Goal: Task Accomplishment & Management: Use online tool/utility

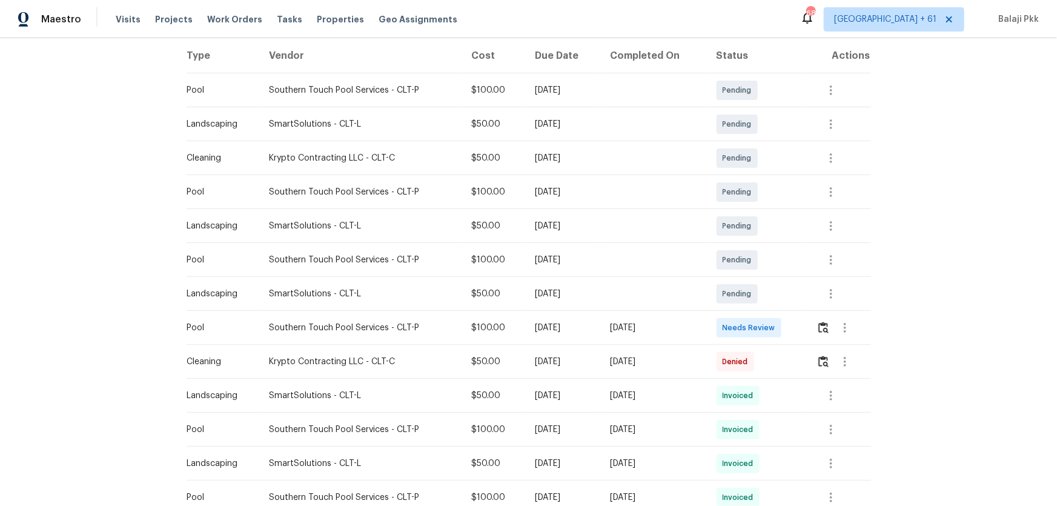
scroll to position [220, 0]
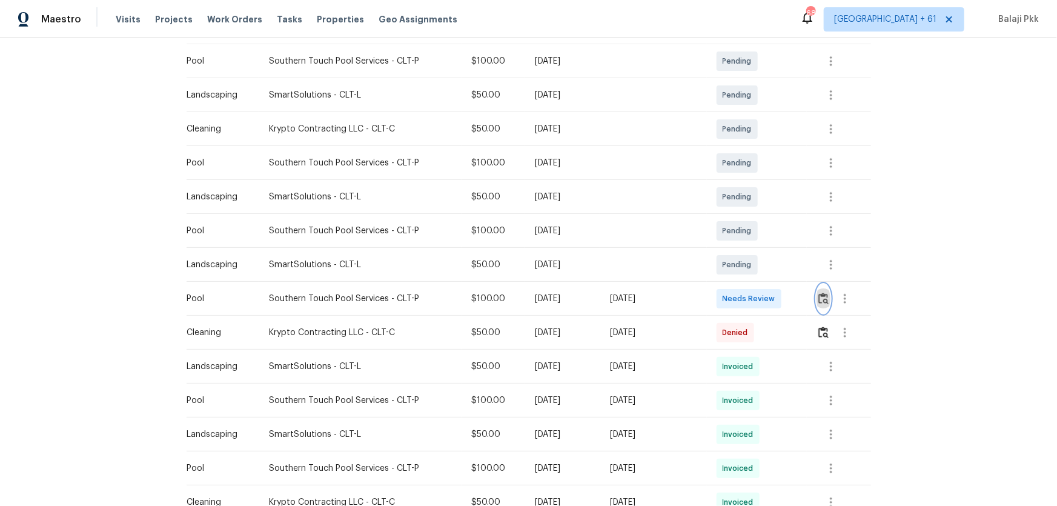
click at [752, 299] on img "button" at bounding box center [823, 299] width 10 height 12
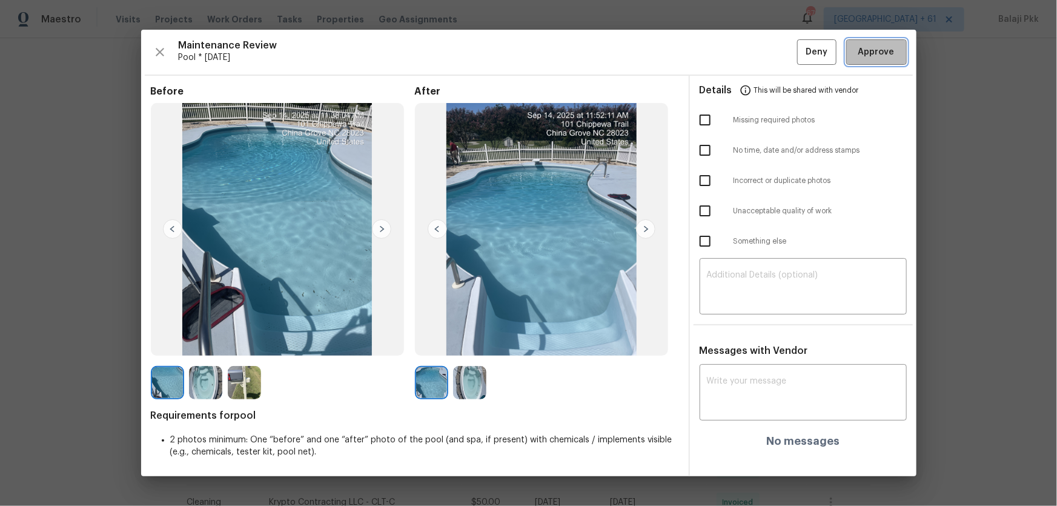
click at [752, 62] on button "Approve" at bounding box center [876, 52] width 61 height 26
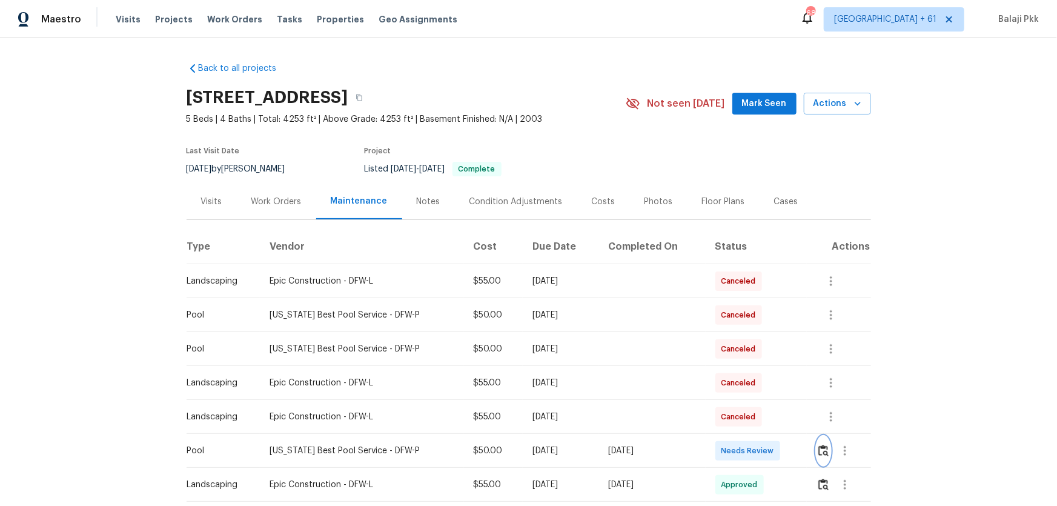
click at [752, 334] on img "button" at bounding box center [823, 451] width 10 height 12
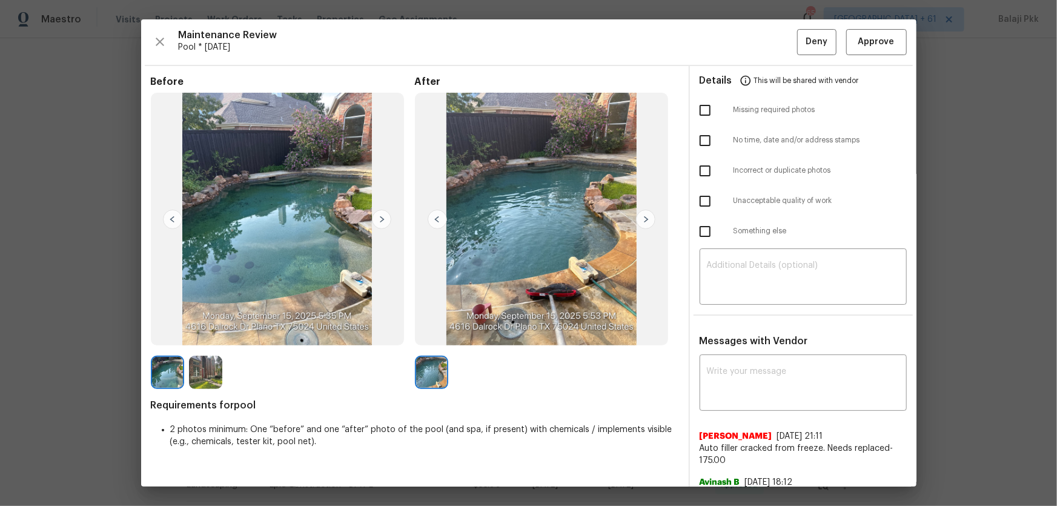
click at [386, 219] on img at bounding box center [381, 219] width 19 height 19
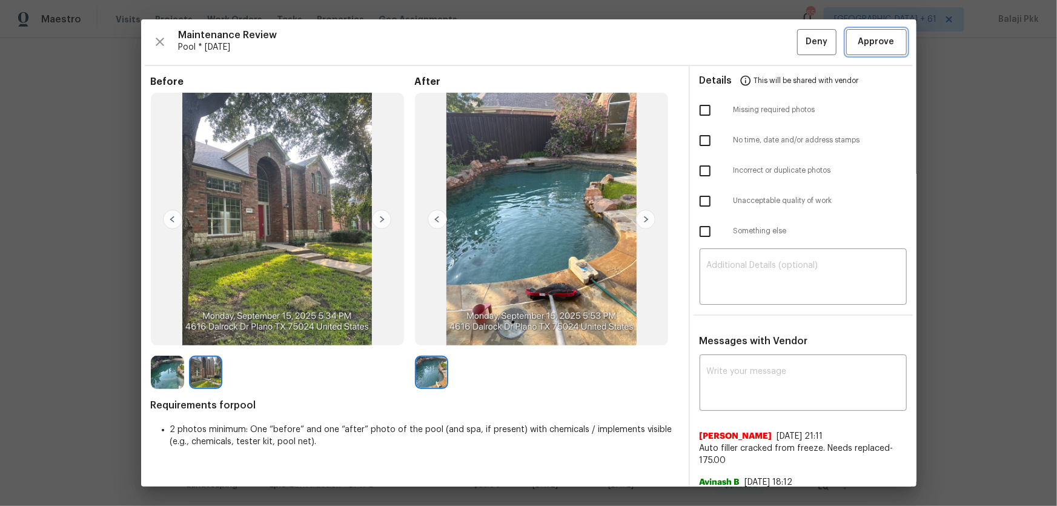
click at [752, 45] on span "Approve" at bounding box center [876, 42] width 36 height 15
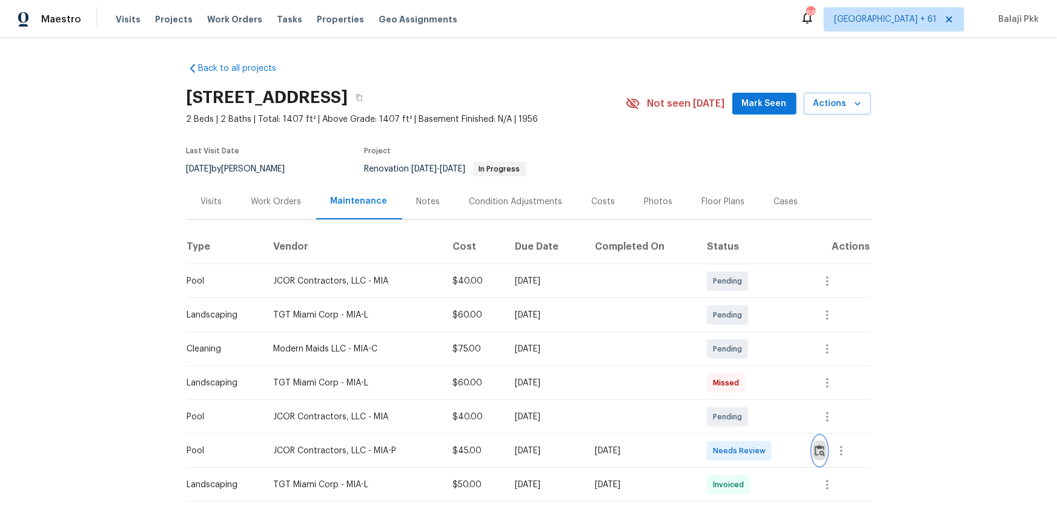
click at [752, 334] on img "button" at bounding box center [820, 451] width 10 height 12
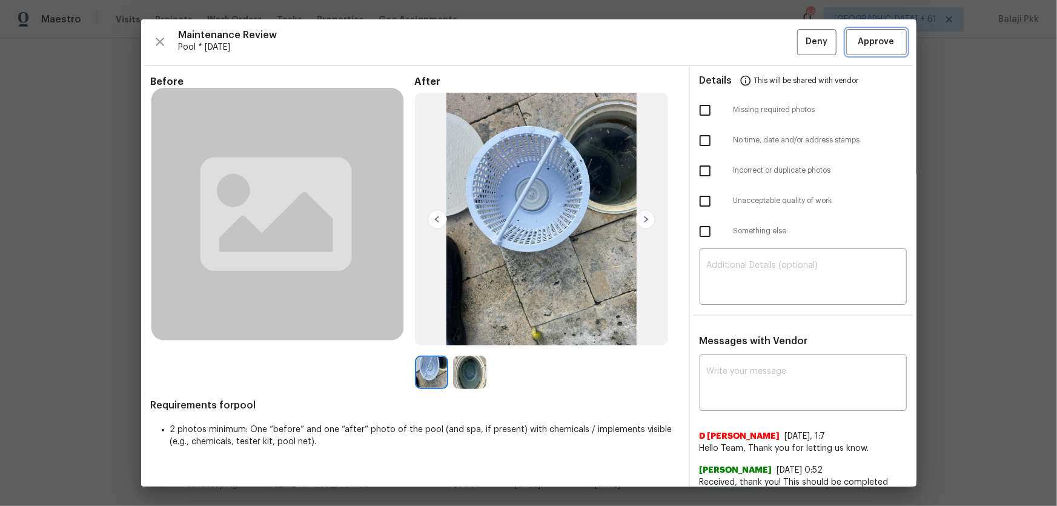
click at [752, 37] on span "Approve" at bounding box center [876, 42] width 36 height 15
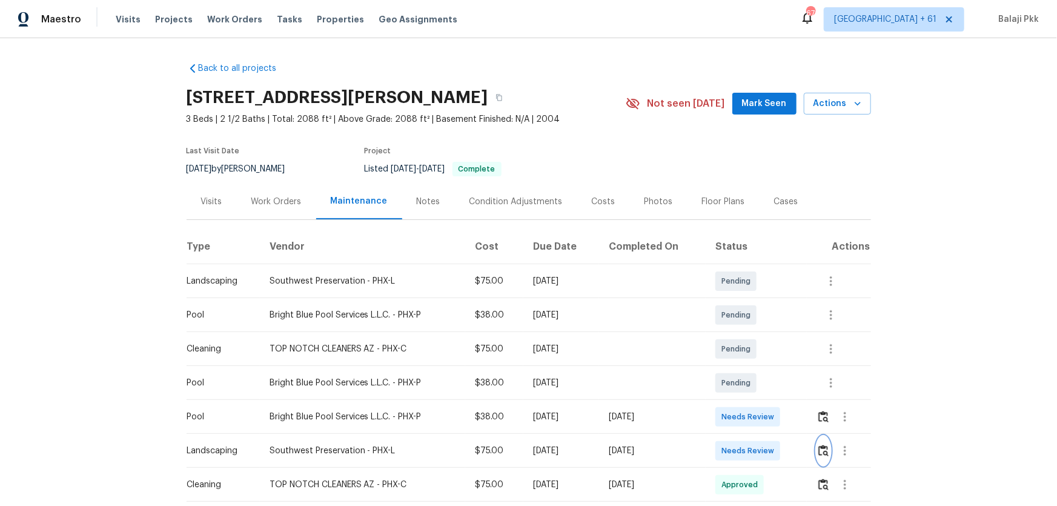
click at [752, 334] on img "button" at bounding box center [823, 451] width 10 height 12
click at [752, 334] on img "button" at bounding box center [823, 417] width 10 height 12
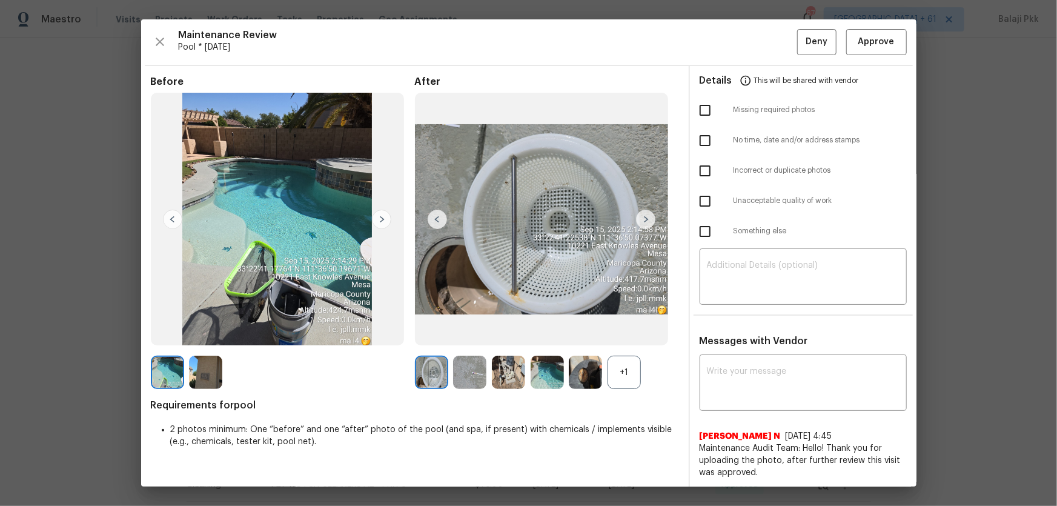
click at [621, 334] on div "+1" at bounding box center [623, 372] width 33 height 33
click at [752, 42] on span "Approve" at bounding box center [876, 42] width 36 height 15
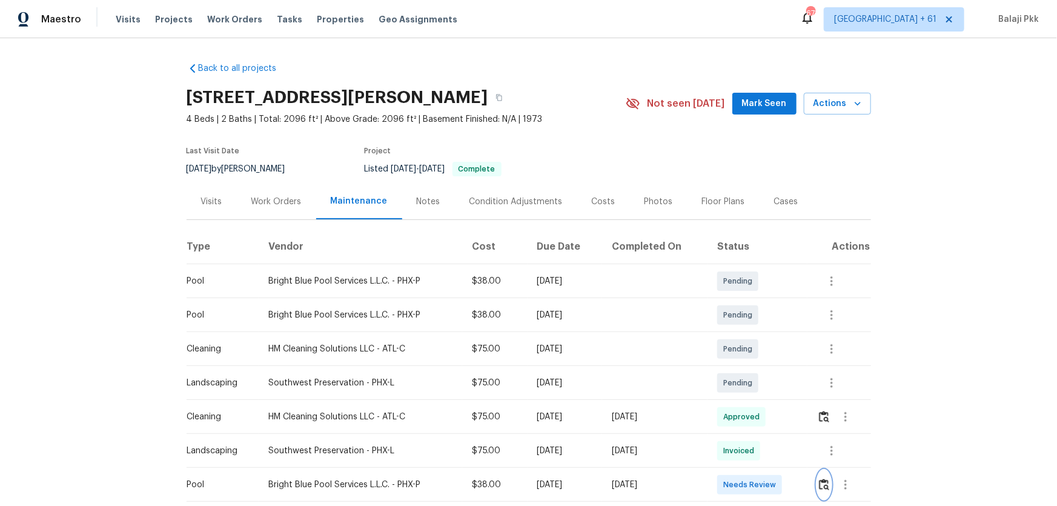
click at [752, 334] on img "button" at bounding box center [824, 484] width 10 height 12
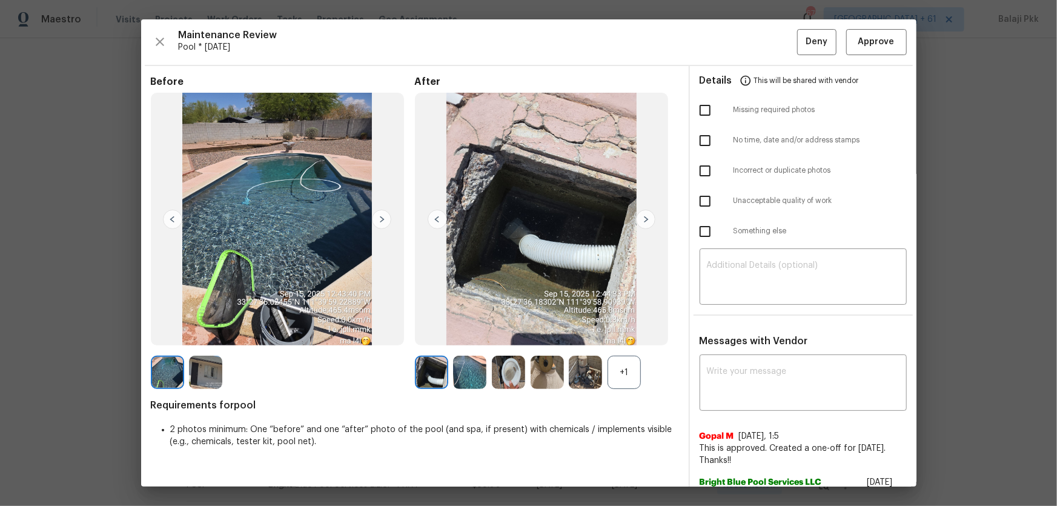
click at [630, 334] on div "+1" at bounding box center [623, 372] width 33 height 33
click at [752, 40] on span "Approve" at bounding box center [876, 42] width 36 height 15
